Goal: Information Seeking & Learning: Learn about a topic

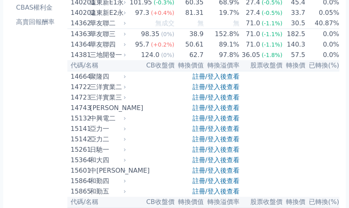
scroll to position [165, 0]
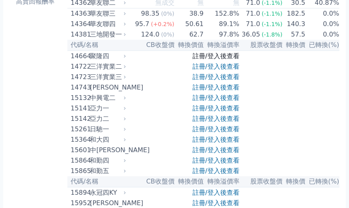
click at [214, 60] on link "註冊/登入後查看" at bounding box center [215, 56] width 47 height 8
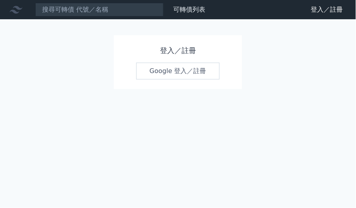
click at [169, 79] on link "Google 登入／註冊" at bounding box center [177, 70] width 83 height 17
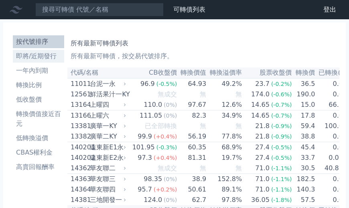
click at [29, 51] on li "即將/近期發行" at bounding box center [38, 56] width 51 height 10
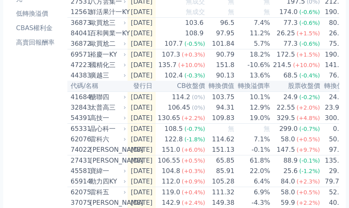
scroll to position [125, 0]
